Goal: Transaction & Acquisition: Purchase product/service

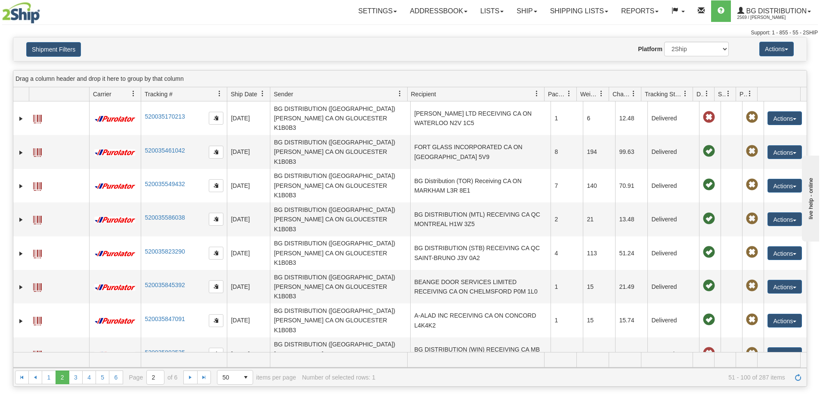
scroll to position [155, 0]
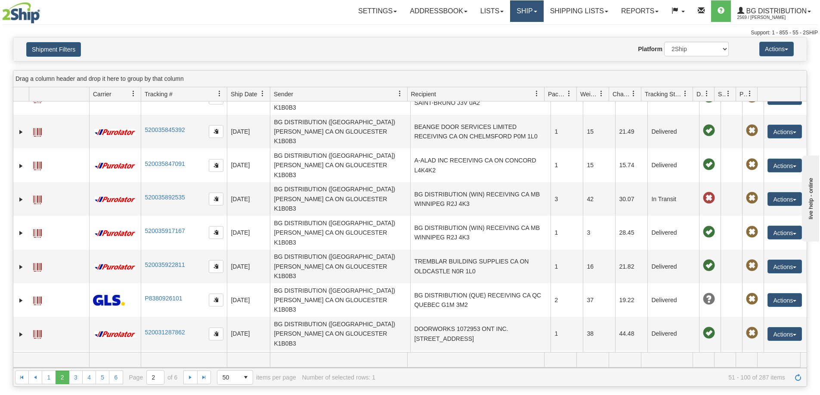
click at [523, 8] on link "Ship" at bounding box center [526, 11] width 33 height 22
click at [515, 28] on link "Ship Screen" at bounding box center [509, 30] width 68 height 11
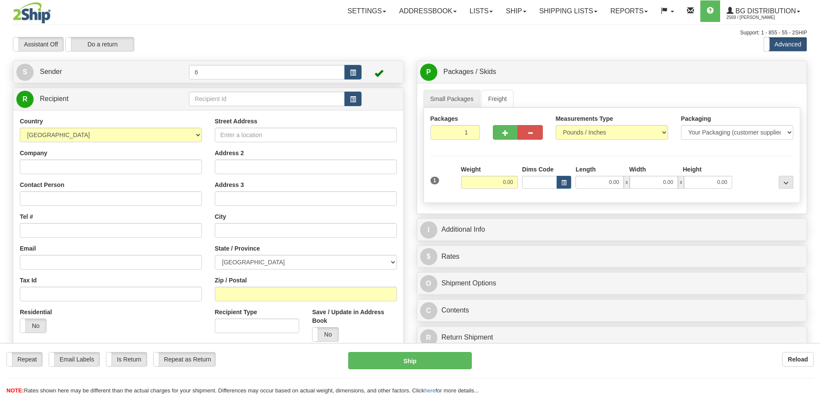
click at [234, 99] on input "text" at bounding box center [267, 99] width 156 height 15
type input "44017"
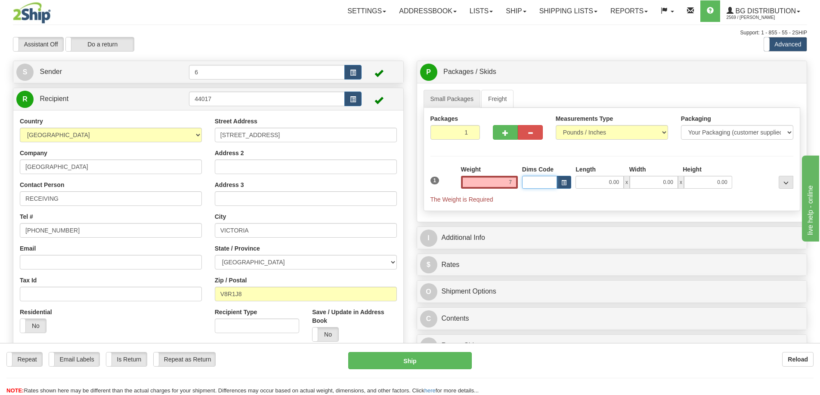
type input "7.00"
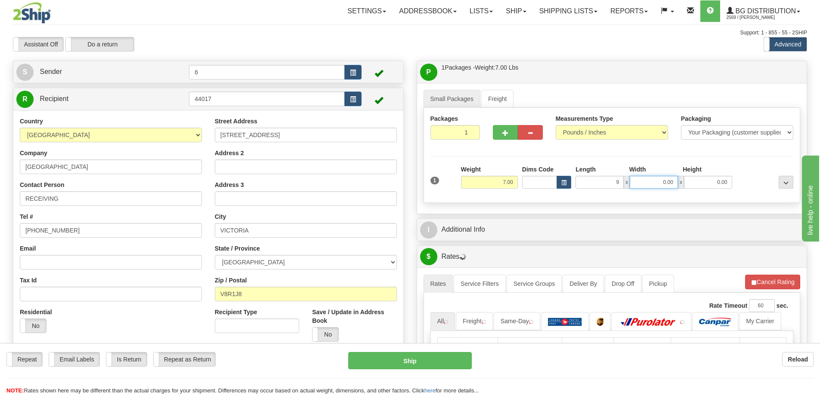
type input "9.00"
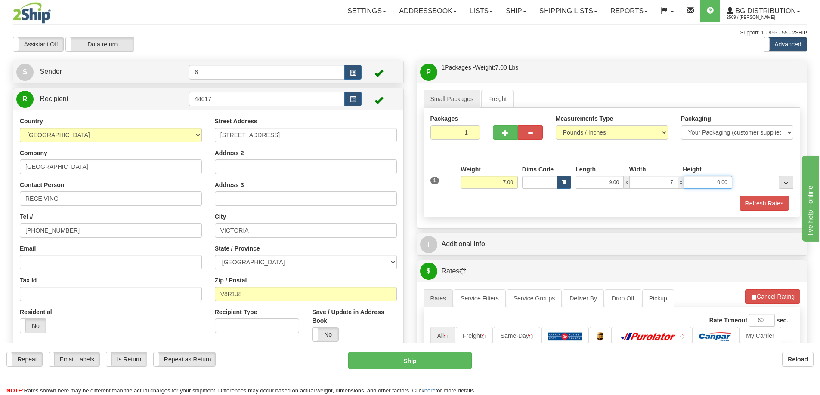
type input "7.00"
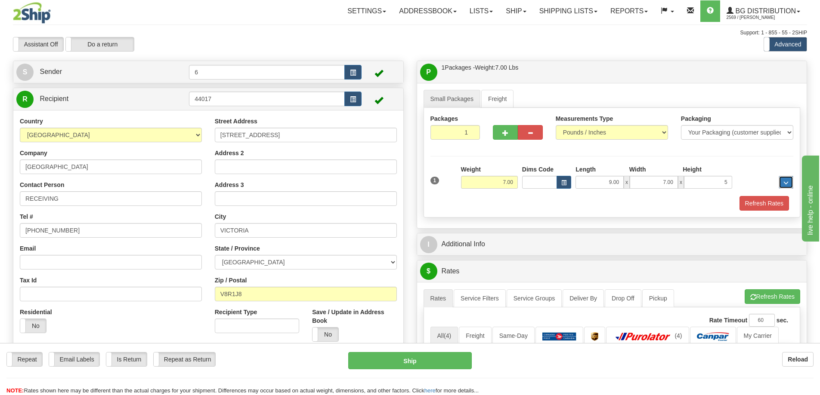
type input "5.00"
click at [755, 202] on button "Refresh Rates" at bounding box center [763, 203] width 49 height 15
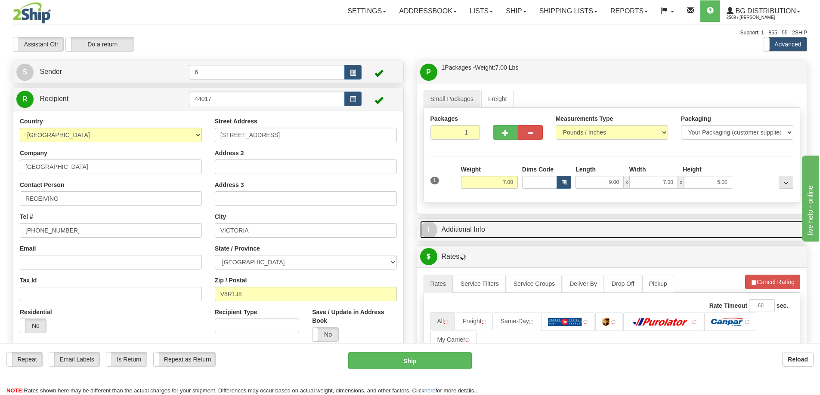
click at [726, 227] on link "I Additional Info" at bounding box center [612, 230] width 384 height 18
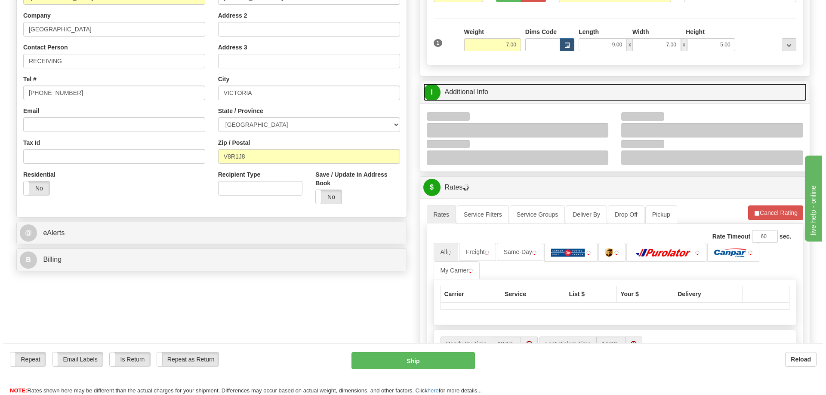
scroll to position [215, 0]
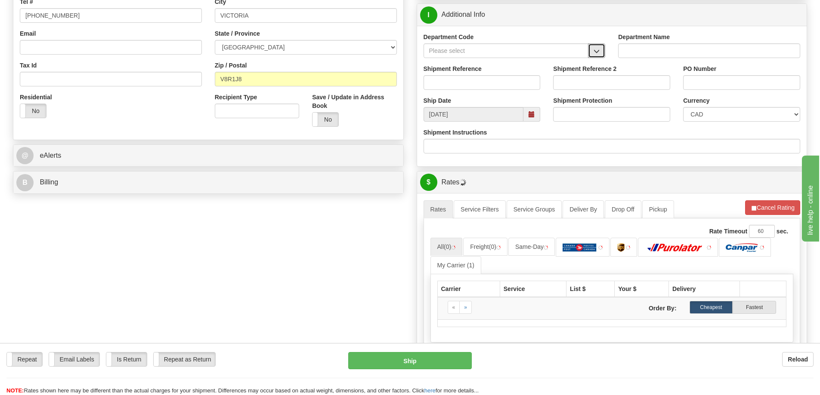
click at [593, 52] on button "button" at bounding box center [596, 50] width 17 height 15
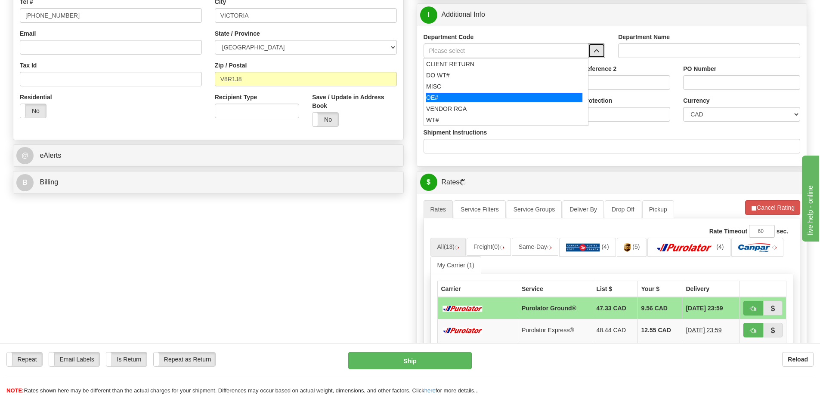
click at [456, 100] on div "OE#" at bounding box center [504, 97] width 157 height 9
type input "OE#"
type input "ORDERS"
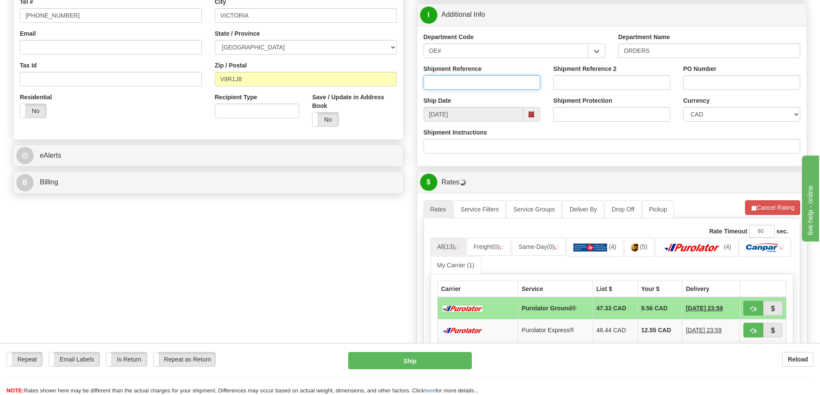
click at [454, 88] on input "Shipment Reference" at bounding box center [481, 82] width 117 height 15
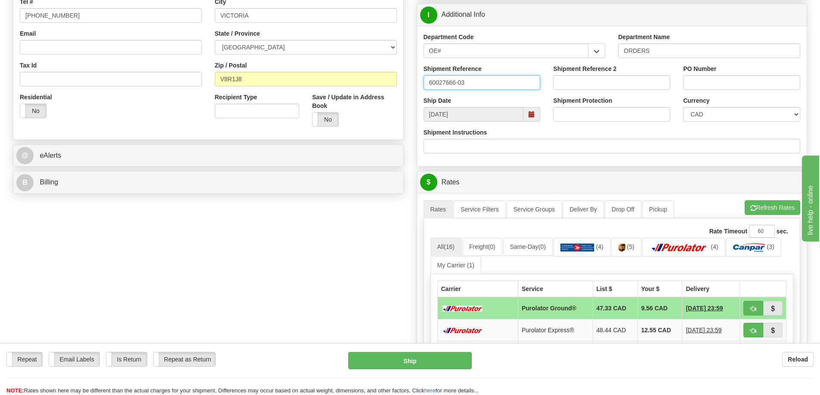
type input "60027666-03"
click at [766, 204] on button "Refresh Rates" at bounding box center [772, 208] width 56 height 15
click at [755, 312] on span "button" at bounding box center [753, 309] width 6 height 6
type input "260"
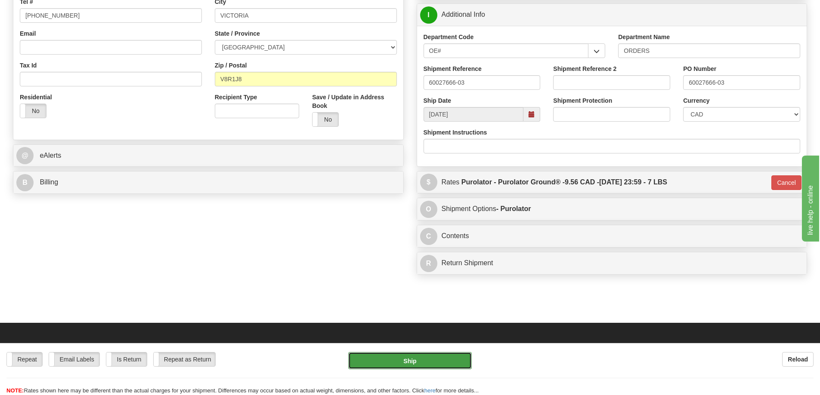
click at [456, 359] on button "Ship" at bounding box center [409, 360] width 123 height 17
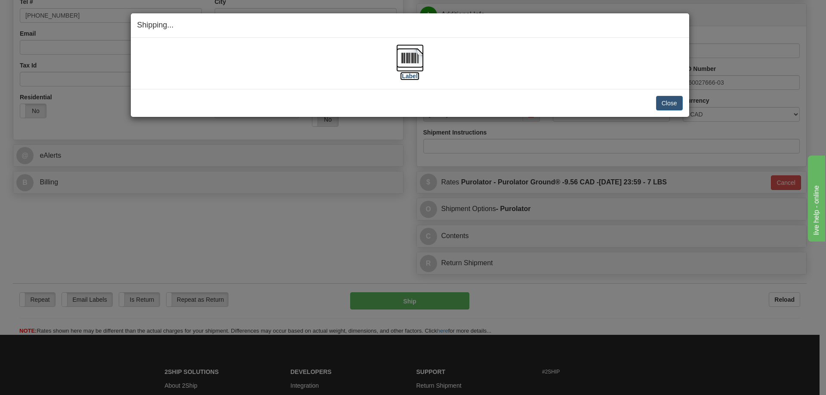
click at [407, 73] on label "[Label]" at bounding box center [410, 76] width 20 height 9
click at [665, 103] on button "Close" at bounding box center [669, 103] width 27 height 15
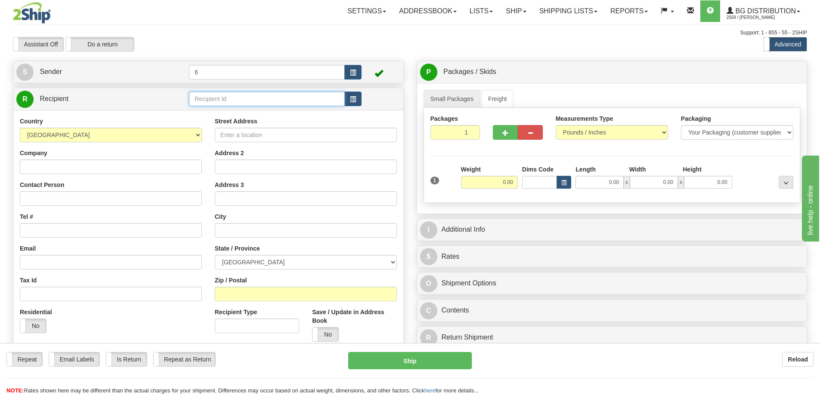
click at [236, 103] on input "text" at bounding box center [267, 99] width 156 height 15
type input "43029"
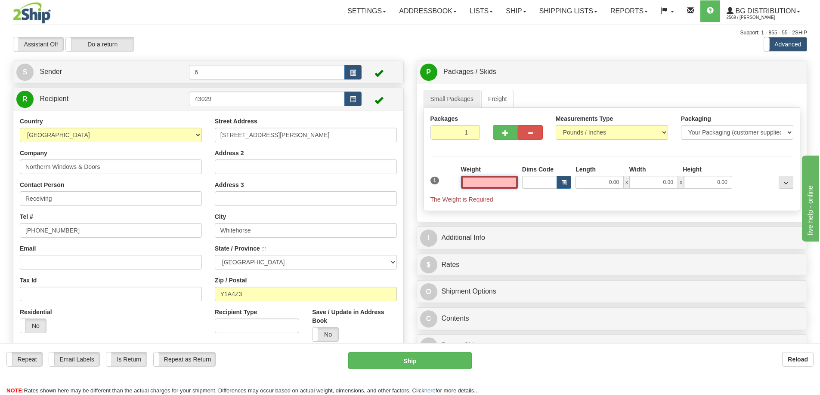
type input "WHITEHORSE"
type input "2.00"
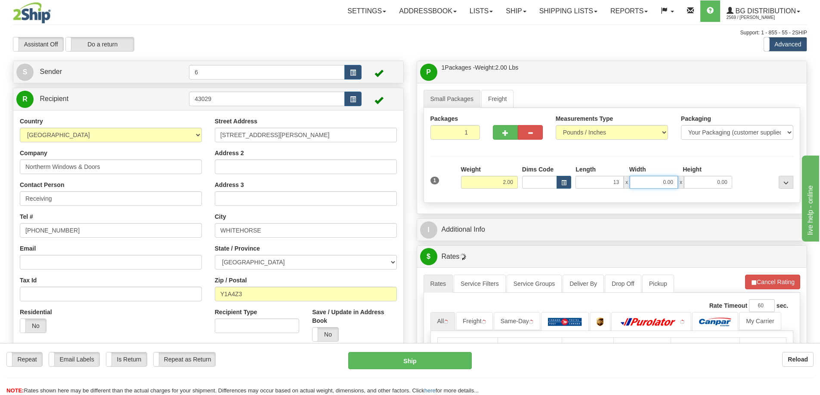
type input "13.00"
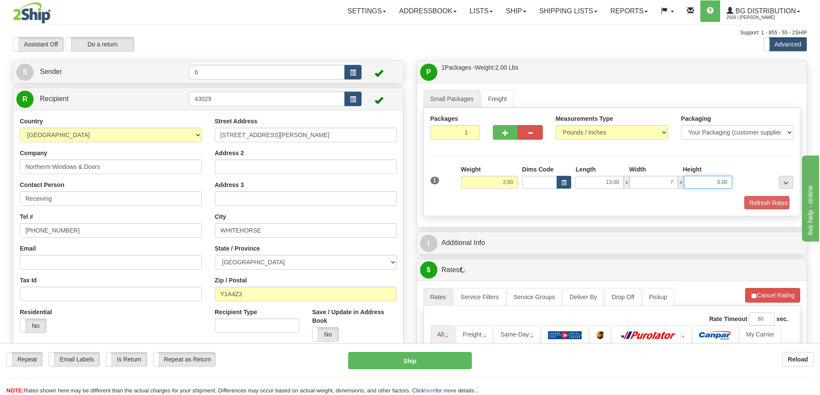
type input "7.00"
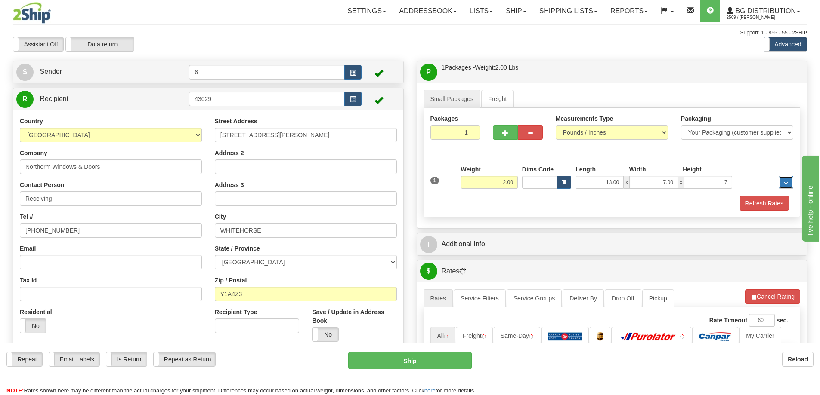
type input "7.00"
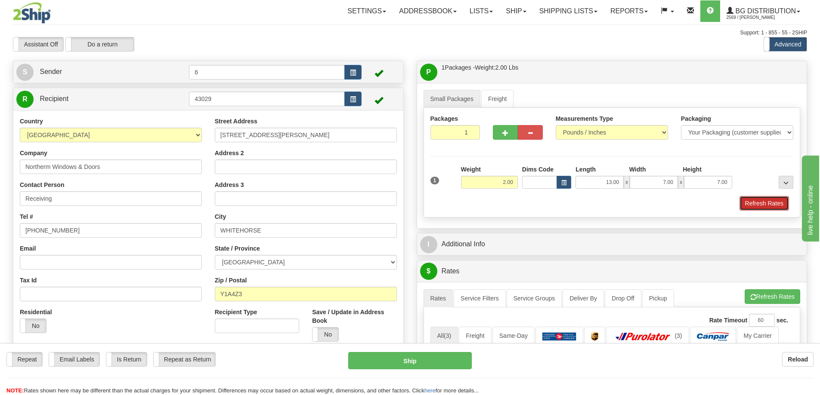
click at [749, 204] on button "Refresh Rates" at bounding box center [763, 203] width 49 height 15
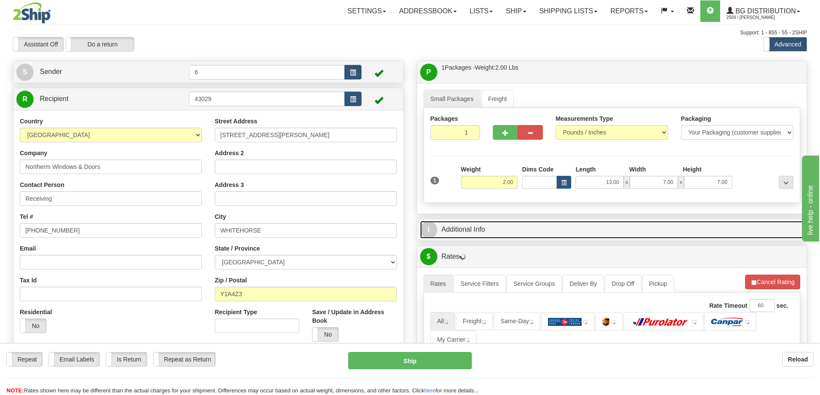
click at [704, 235] on link "I Additional Info" at bounding box center [612, 230] width 384 height 18
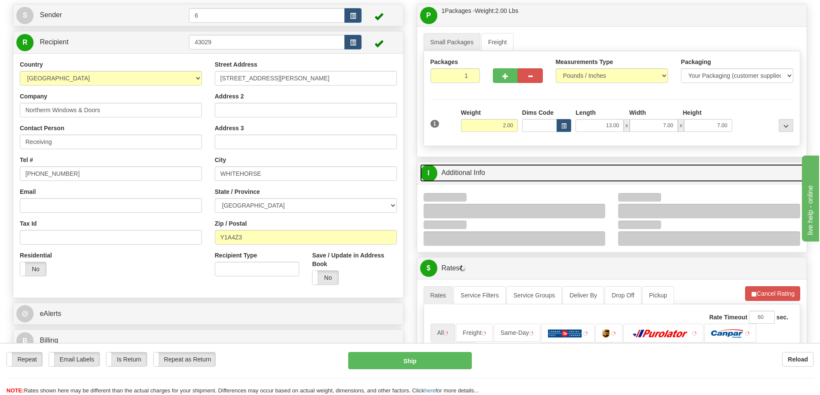
scroll to position [86, 0]
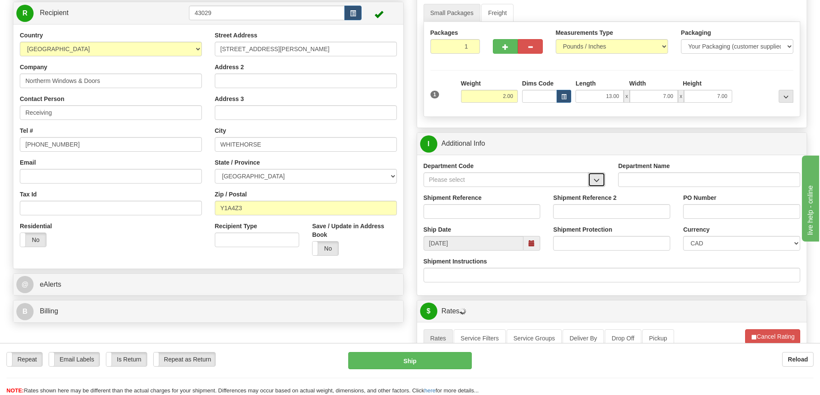
click at [597, 181] on span "button" at bounding box center [596, 181] width 6 height 6
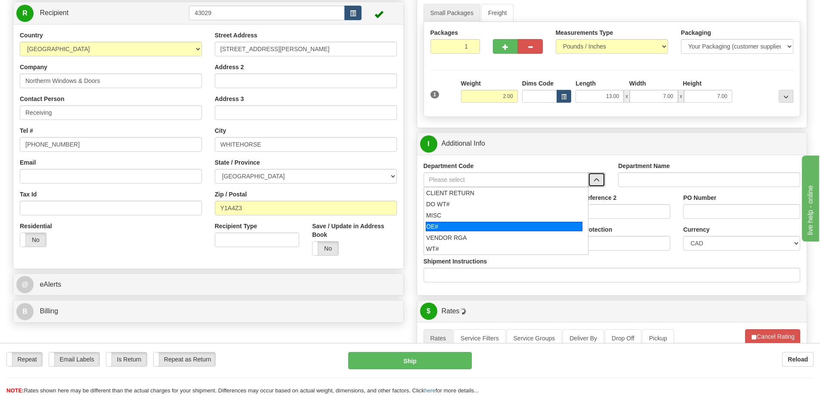
click at [442, 225] on div "OE#" at bounding box center [504, 226] width 157 height 9
type input "OE#"
type input "ORDERS"
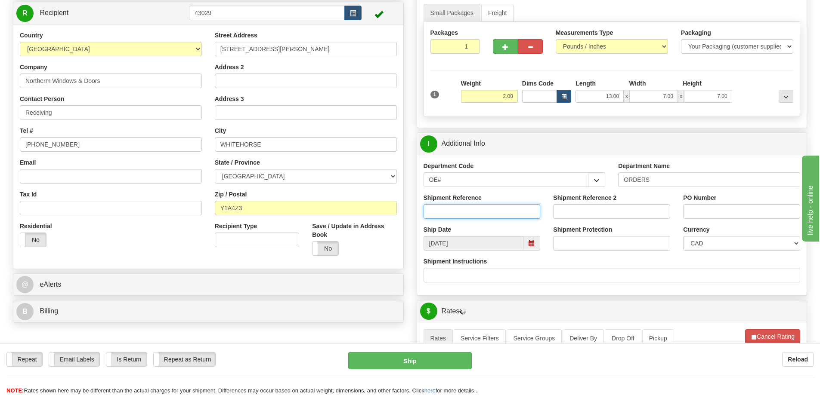
click at [446, 214] on input "Shipment Reference" at bounding box center [481, 211] width 117 height 15
type input "60030494-00"
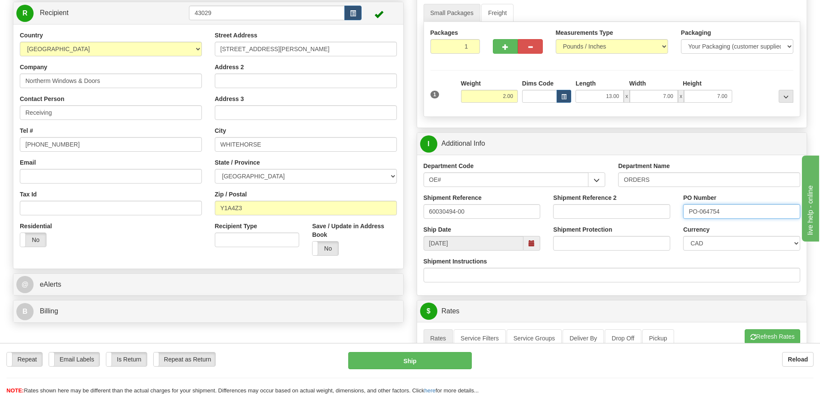
type input "PO-064754"
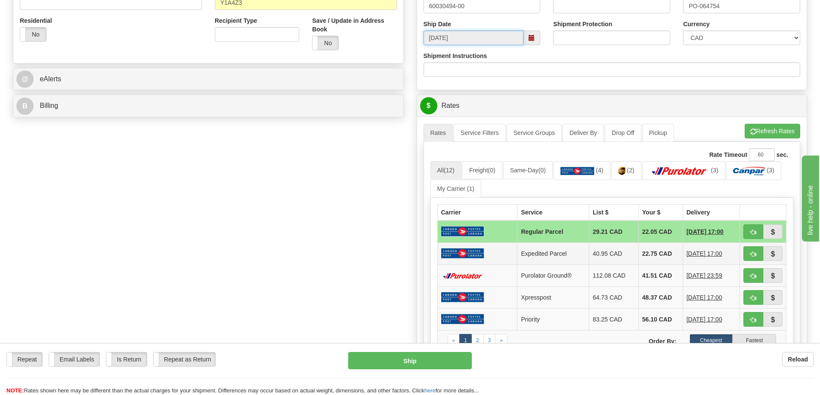
scroll to position [301, 0]
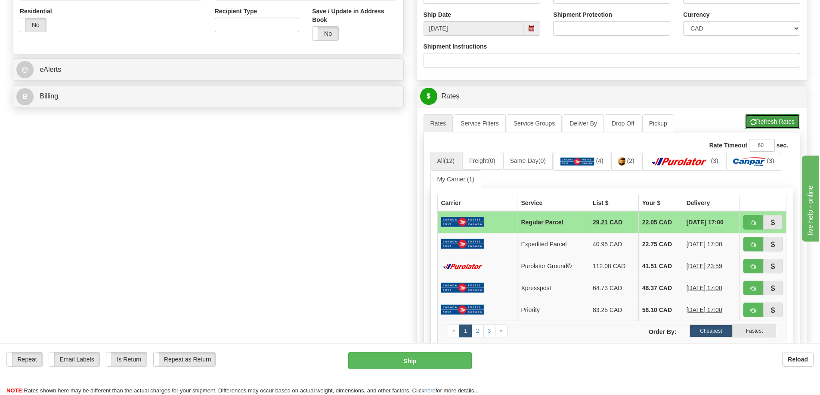
click at [754, 120] on button "Refresh Rates" at bounding box center [772, 121] width 56 height 15
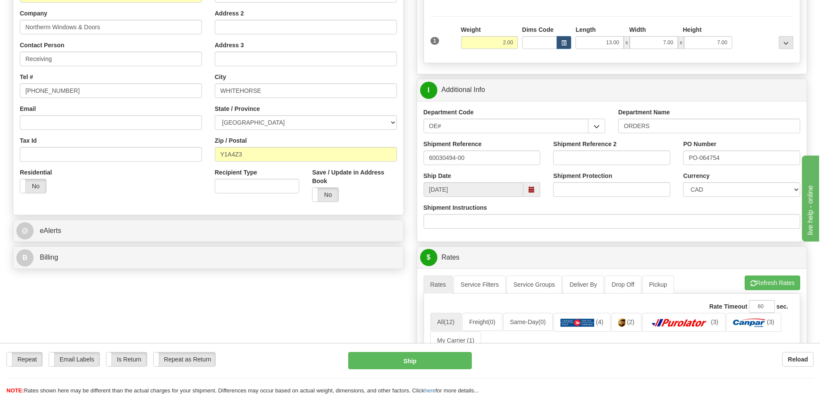
scroll to position [0, 0]
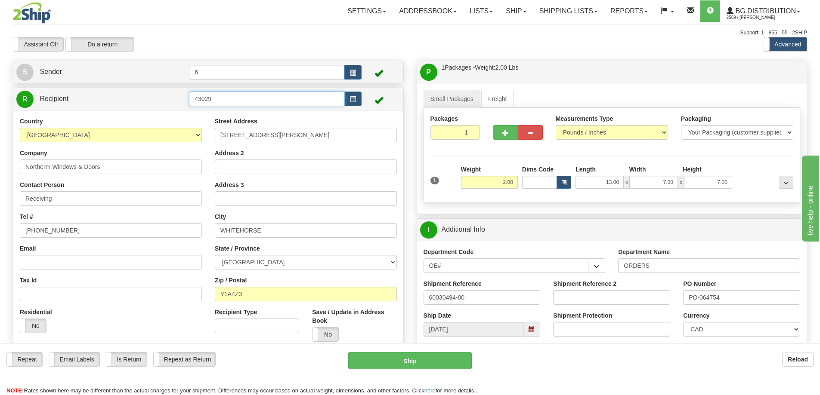
drag, startPoint x: 229, startPoint y: 99, endPoint x: 46, endPoint y: 93, distance: 183.0
click at [46, 93] on tr "R Recipient 43029" at bounding box center [208, 99] width 384 height 18
type input "45031"
drag, startPoint x: 472, startPoint y: 184, endPoint x: 567, endPoint y: 178, distance: 95.3
click at [567, 178] on div "1 Weight 2.00 Dims Code x x" at bounding box center [611, 180] width 367 height 31
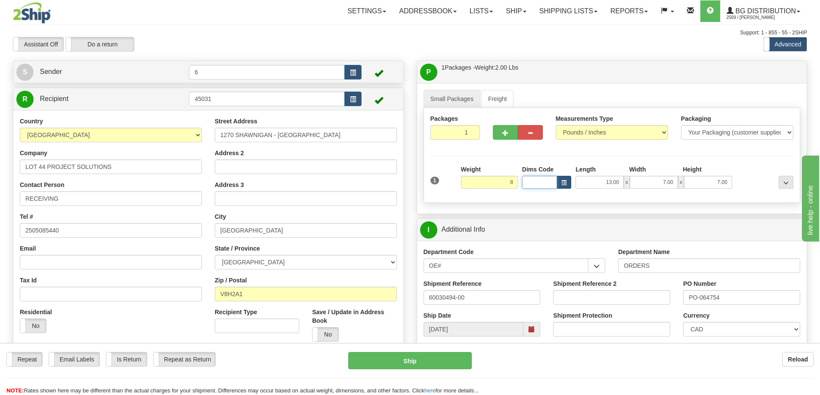
type input "8.00"
type input "17.00"
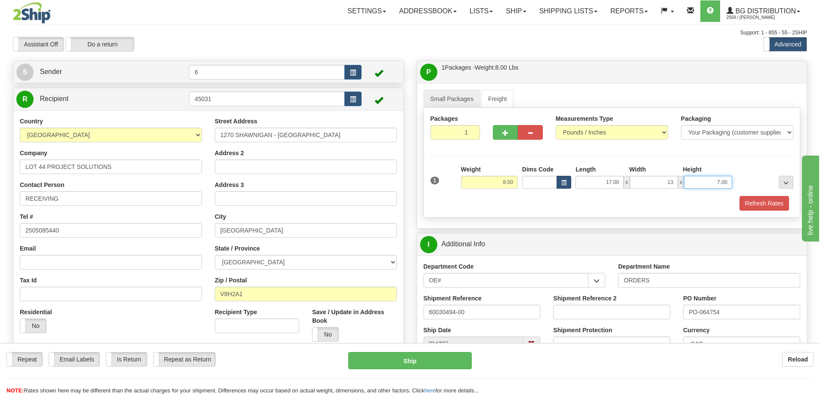
type input "13.00"
type input "8.00"
click at [506, 133] on span "button" at bounding box center [505, 133] width 6 height 6
radio input "true"
type input "2"
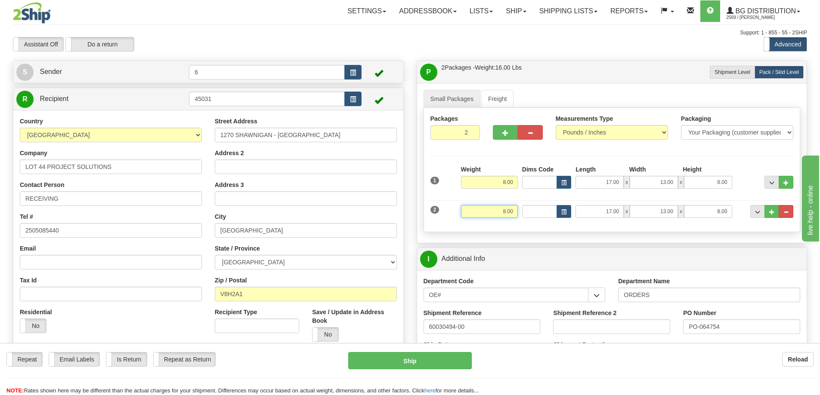
drag, startPoint x: 478, startPoint y: 207, endPoint x: 555, endPoint y: 192, distance: 77.6
click at [596, 200] on div "2 Weight 8.00 Dims Code Length Width Height" at bounding box center [611, 210] width 367 height 29
type input "15.00"
type input "42.00"
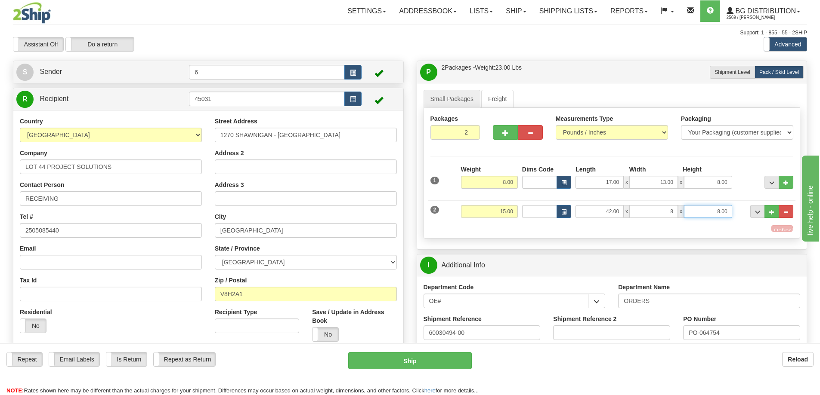
type input "8.00"
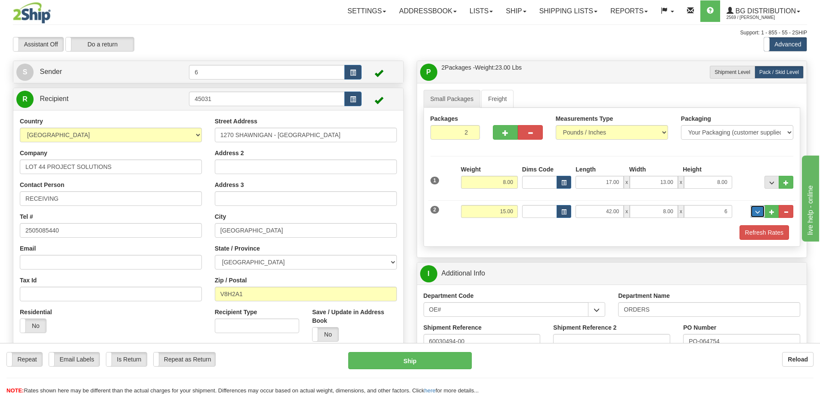
type input "6.00"
click at [501, 135] on button "button" at bounding box center [505, 132] width 25 height 15
type input "3"
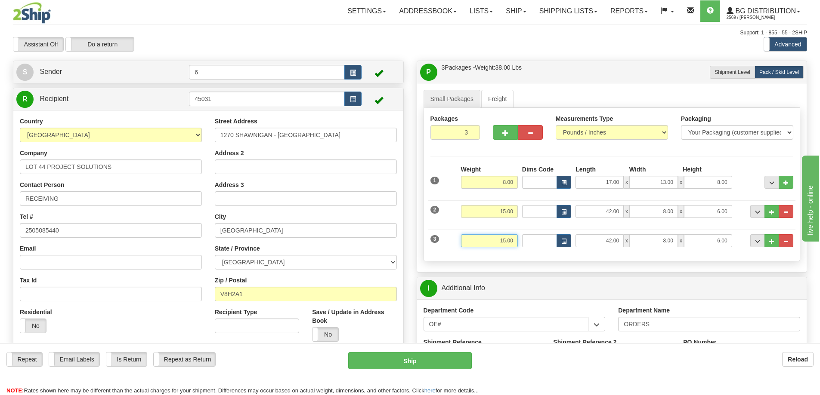
drag, startPoint x: 499, startPoint y: 242, endPoint x: 598, endPoint y: 235, distance: 99.7
click at [598, 235] on div "3 Weight 15.00 Dims Code Length Width Height" at bounding box center [611, 239] width 367 height 29
type input "27.00"
type input "28.00"
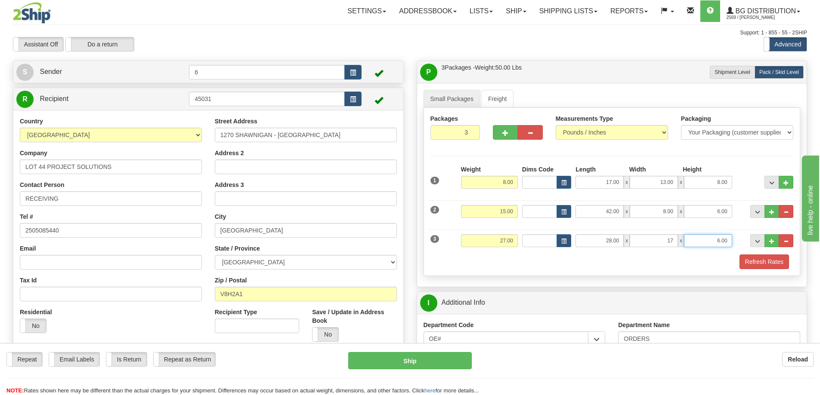
type input "17.00"
type input "5.00"
click at [745, 262] on button "Refresh Rates" at bounding box center [763, 262] width 49 height 15
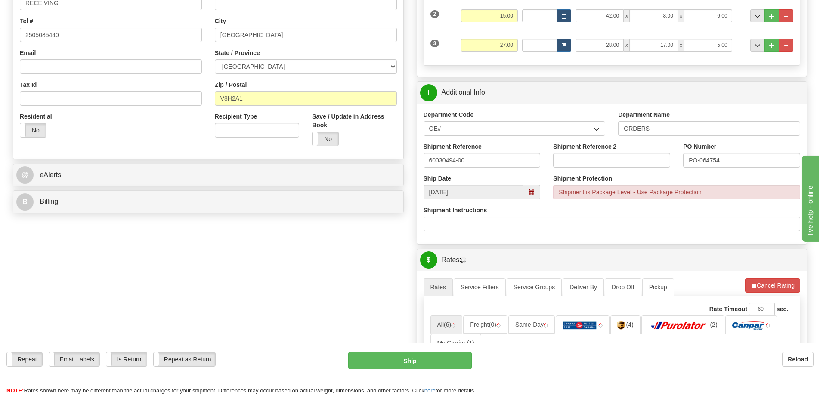
scroll to position [215, 0]
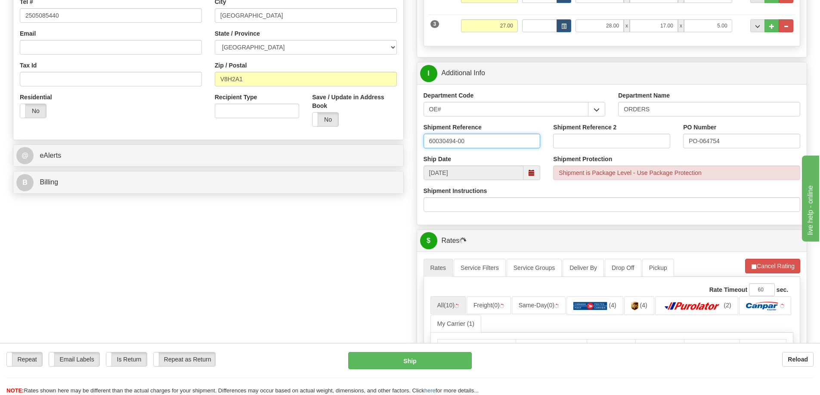
drag, startPoint x: 481, startPoint y: 146, endPoint x: 400, endPoint y: 146, distance: 80.9
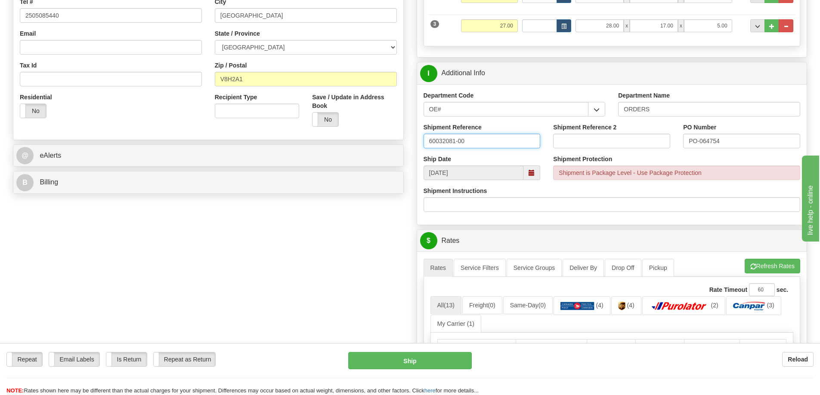
type input "60032081-00"
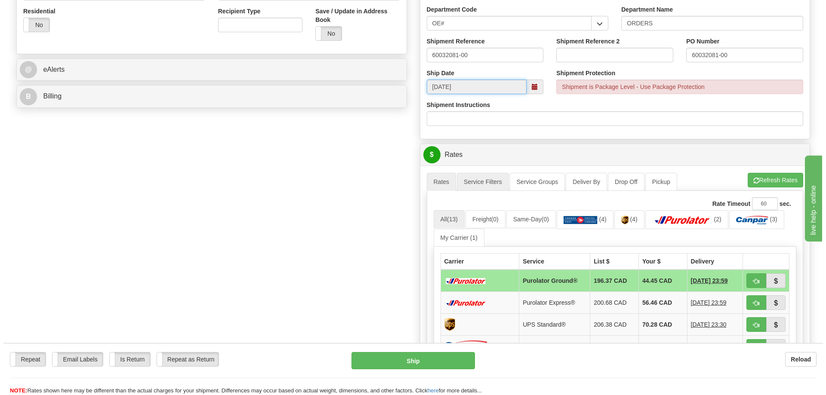
scroll to position [344, 0]
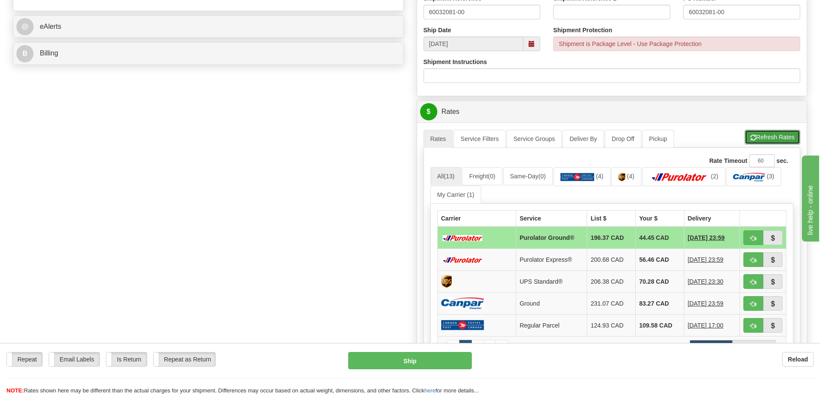
click at [779, 135] on button "Refresh Rates" at bounding box center [772, 137] width 56 height 15
click at [752, 241] on span "button" at bounding box center [753, 239] width 6 height 6
type input "260"
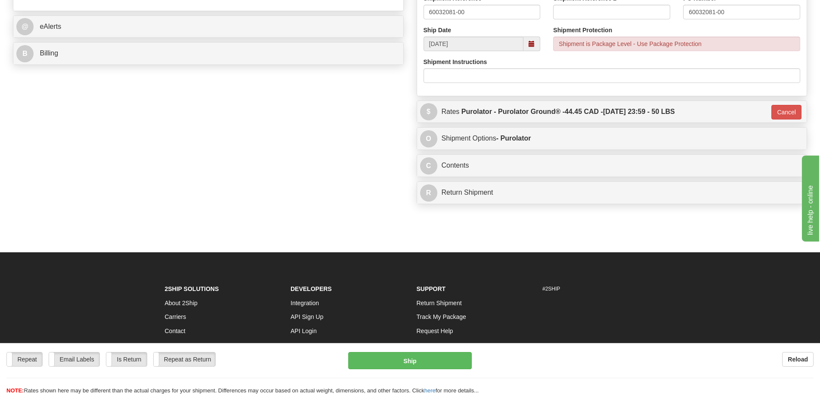
drag, startPoint x: 372, startPoint y: 370, endPoint x: 324, endPoint y: 331, distance: 62.2
click at [372, 368] on div "Repeat Repeat Email Labels Email Labels Edit Is Return Is Return Repeat as Retu…" at bounding box center [410, 373] width 820 height 43
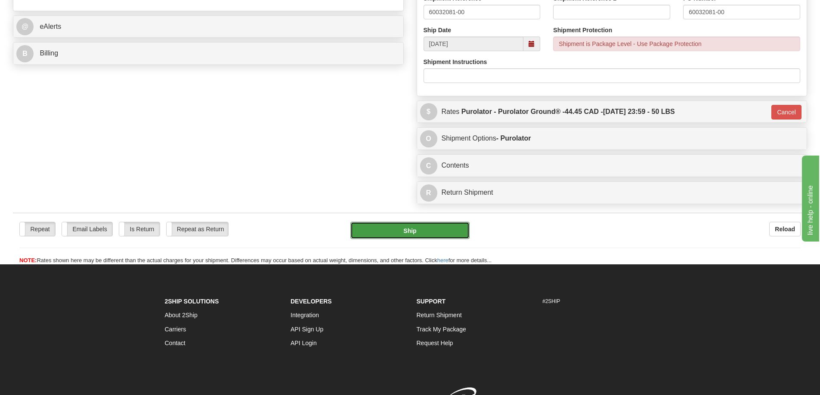
click at [418, 231] on button "Ship" at bounding box center [409, 230] width 119 height 17
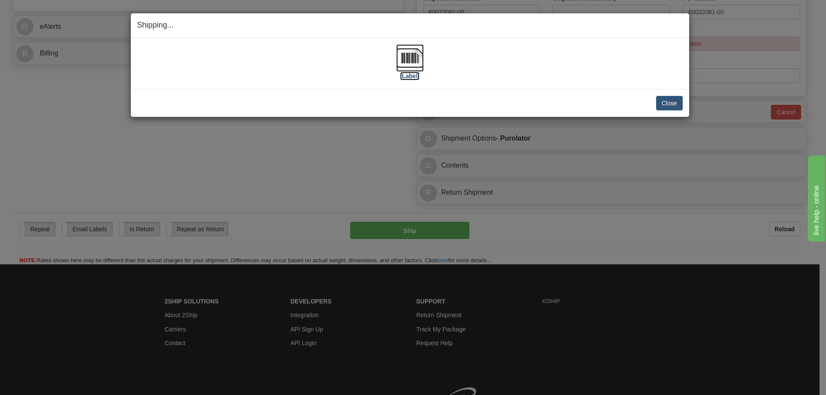
click at [413, 80] on label "[Label]" at bounding box center [410, 76] width 20 height 9
